Goal: Check status: Check status

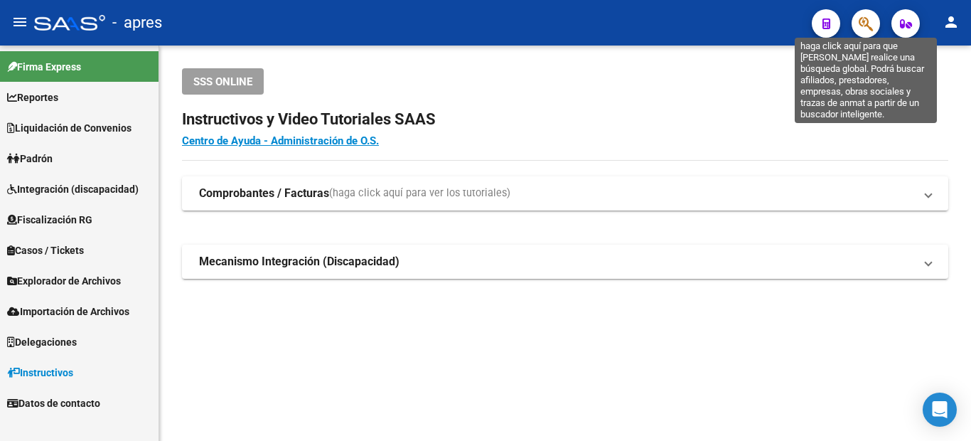
click at [869, 18] on icon "button" at bounding box center [866, 24] width 14 height 16
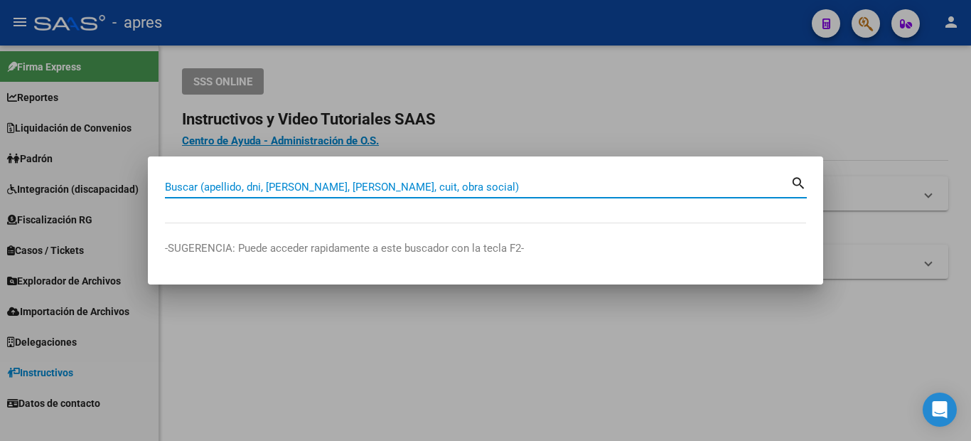
paste input "27289513340"
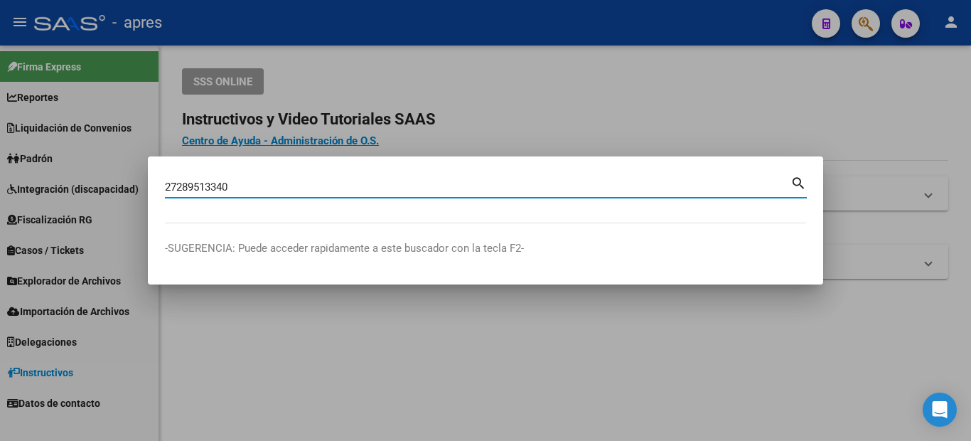
type input "27289513340"
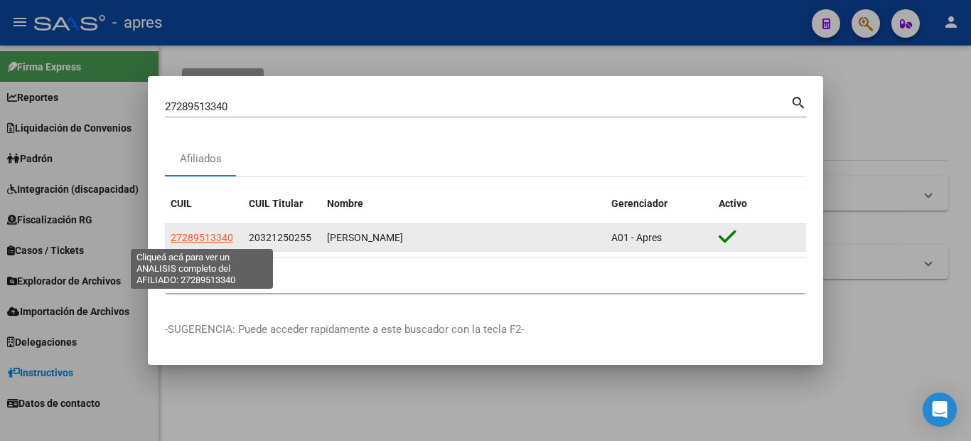
click at [230, 235] on span "27289513340" at bounding box center [202, 237] width 63 height 11
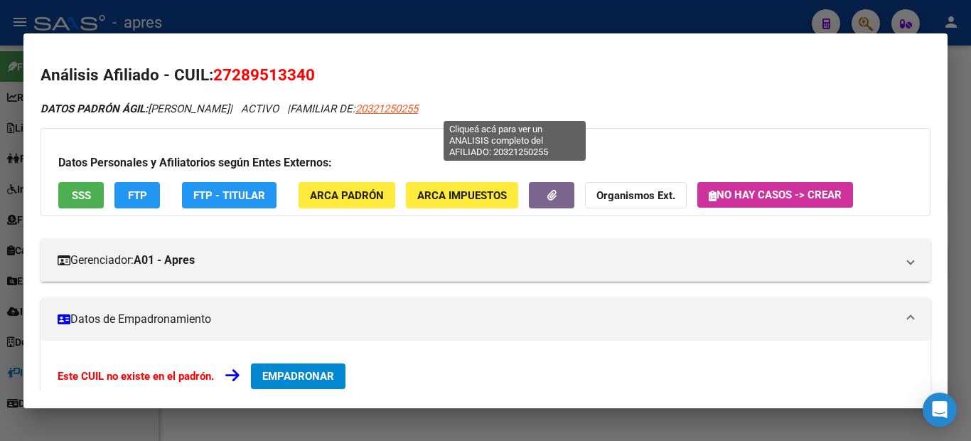
click at [418, 107] on span "20321250255" at bounding box center [386, 108] width 63 height 13
type textarea "20321250255"
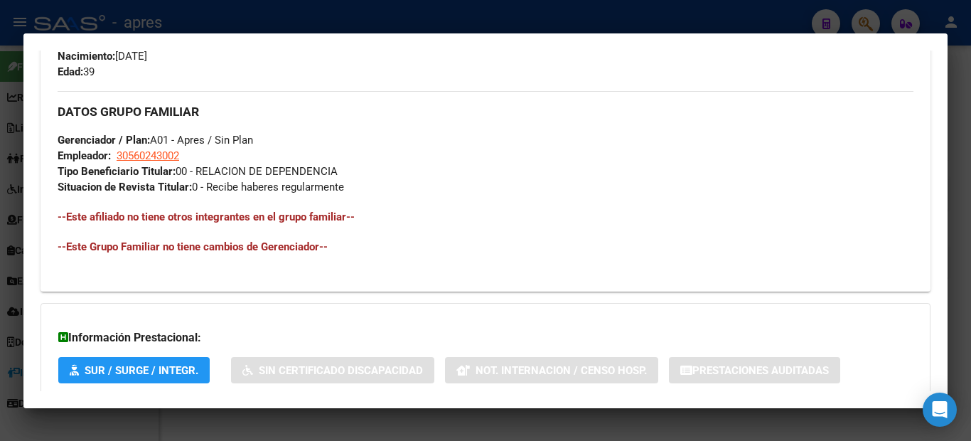
scroll to position [677, 0]
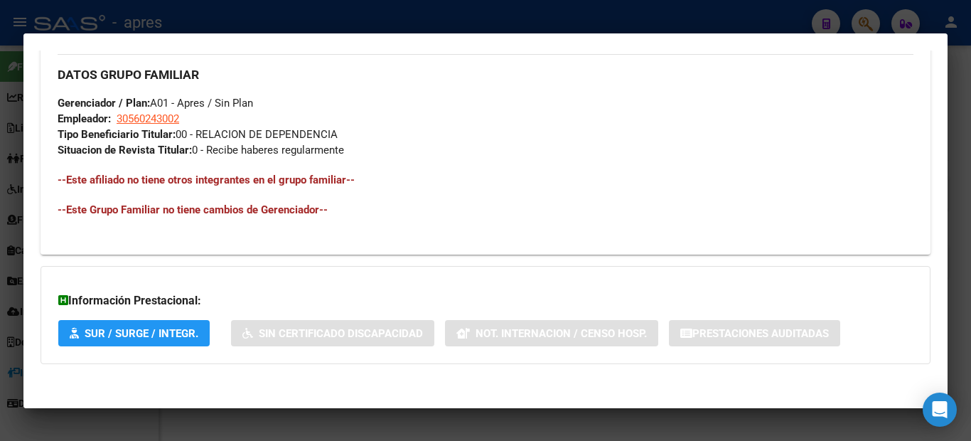
click at [0, 174] on div at bounding box center [485, 220] width 971 height 441
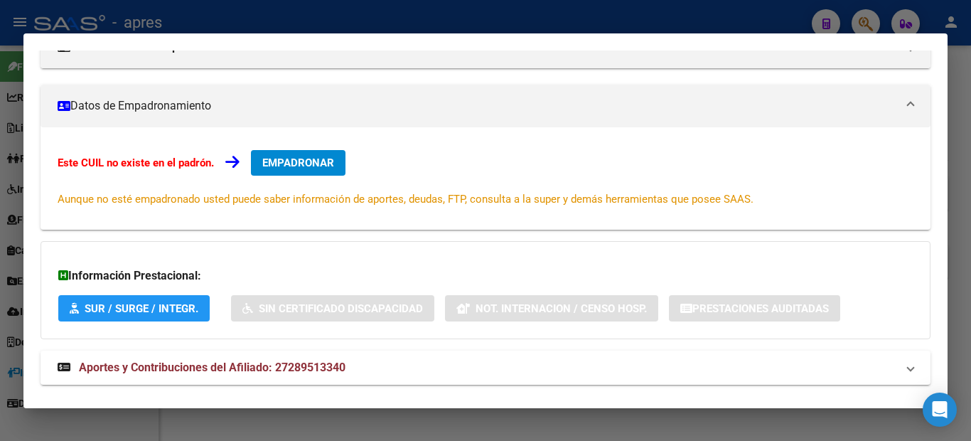
scroll to position [0, 0]
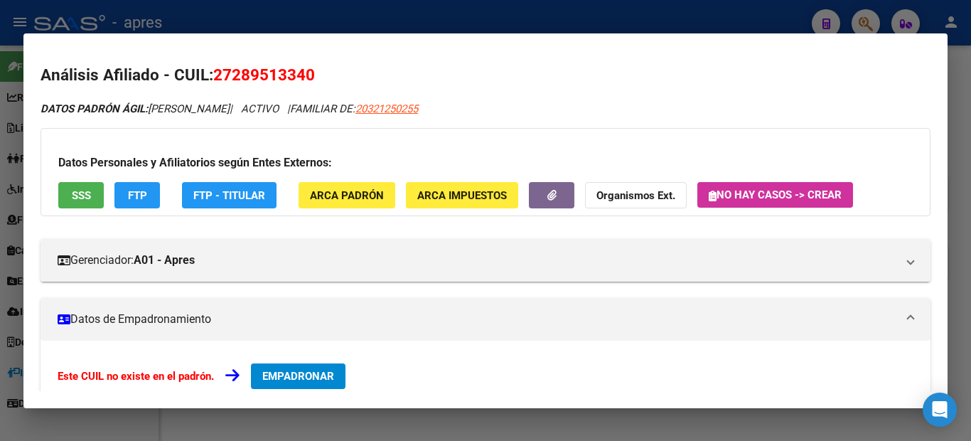
click at [1, 155] on div at bounding box center [485, 220] width 971 height 441
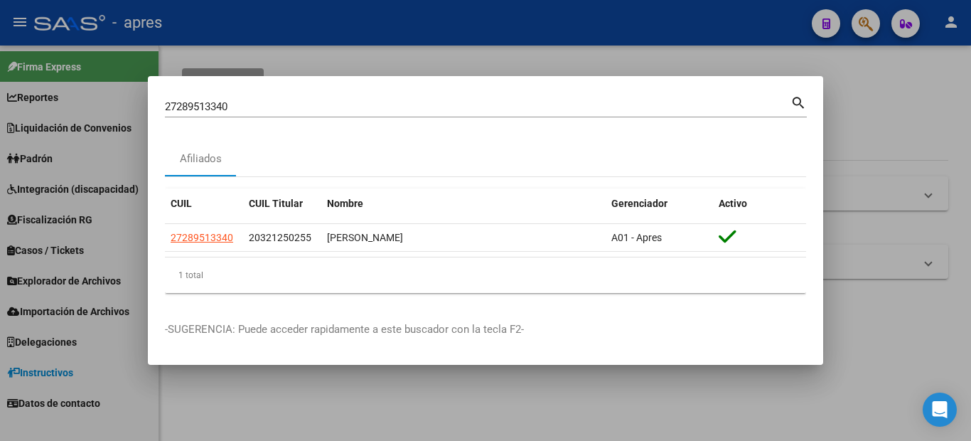
drag, startPoint x: 306, startPoint y: 95, endPoint x: 289, endPoint y: 103, distance: 19.1
click at [299, 95] on div "27289513340 Buscar (apellido, dni, cuil, [PERSON_NAME], cuit, obra social) sear…" at bounding box center [486, 105] width 642 height 24
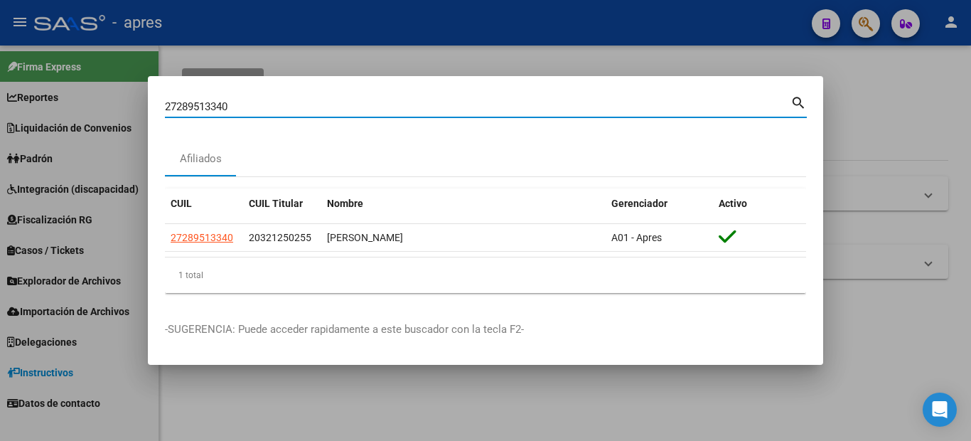
drag, startPoint x: 286, startPoint y: 107, endPoint x: 90, endPoint y: 97, distance: 195.7
click at [90, 97] on div "27289513340 Buscar (apellido, dni, cuil, nro traspaso, cuit, obra social) searc…" at bounding box center [485, 220] width 971 height 441
paste input "48490997"
type input "48490997"
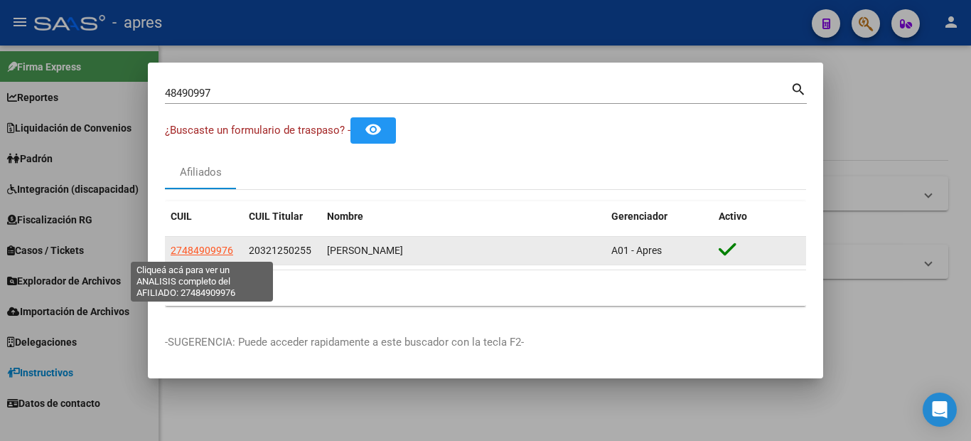
click at [213, 248] on span "27484909976" at bounding box center [202, 250] width 63 height 11
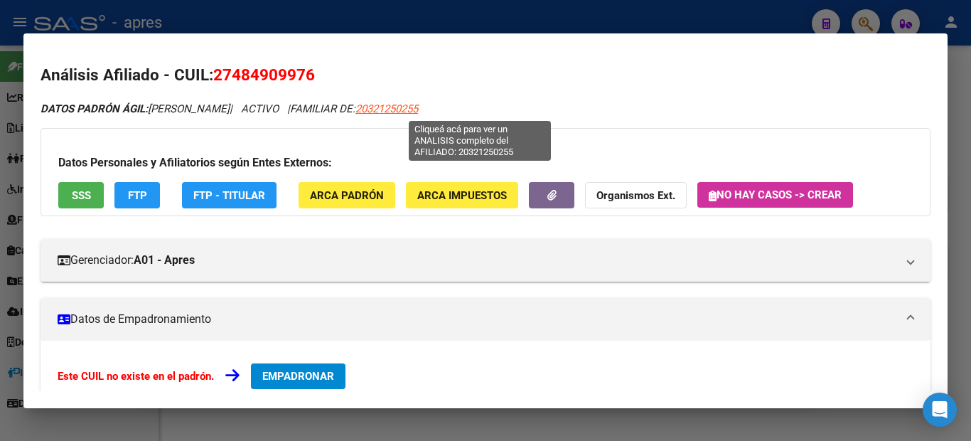
click at [418, 109] on span "20321250255" at bounding box center [386, 108] width 63 height 13
type textarea "20321250255"
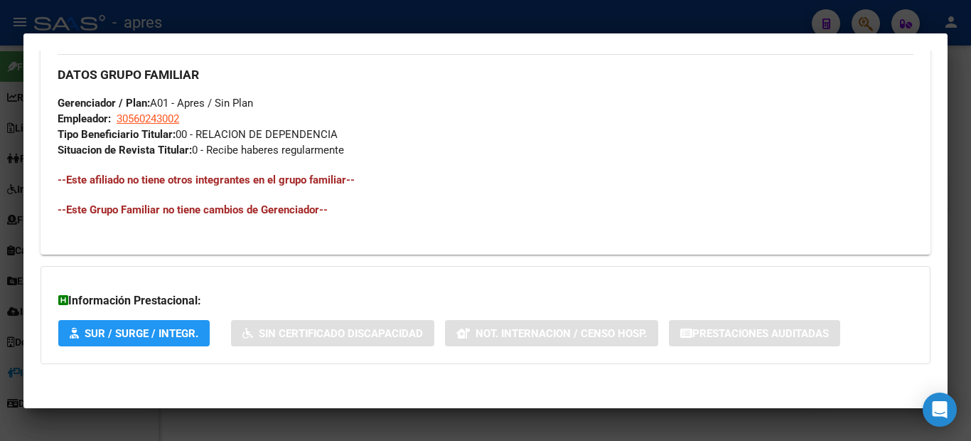
scroll to position [392, 0]
